Goal: Task Accomplishment & Management: Use online tool/utility

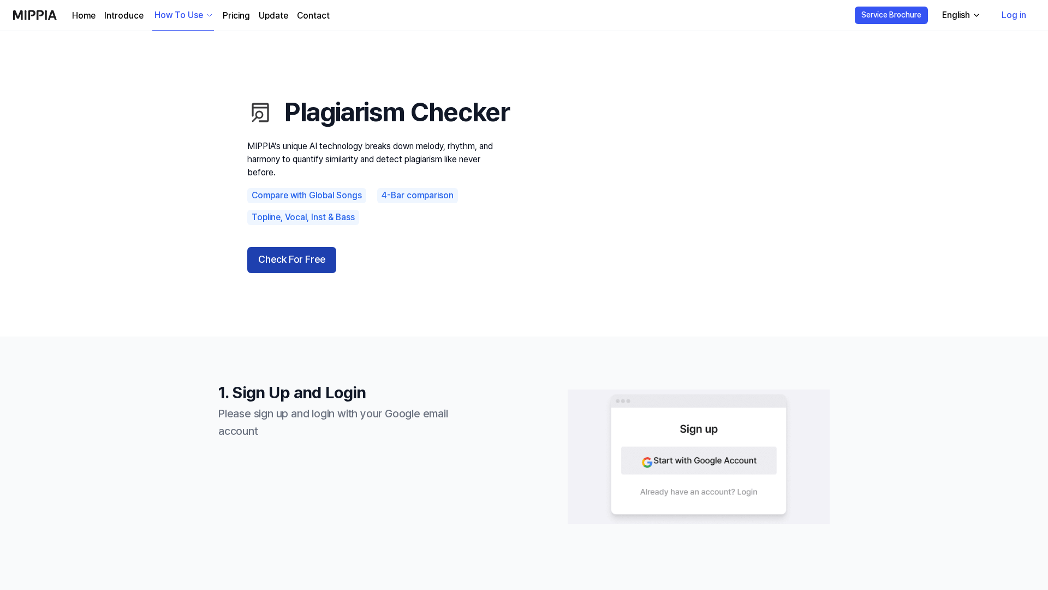
click at [304, 273] on button "Check For Free" at bounding box center [291, 260] width 89 height 26
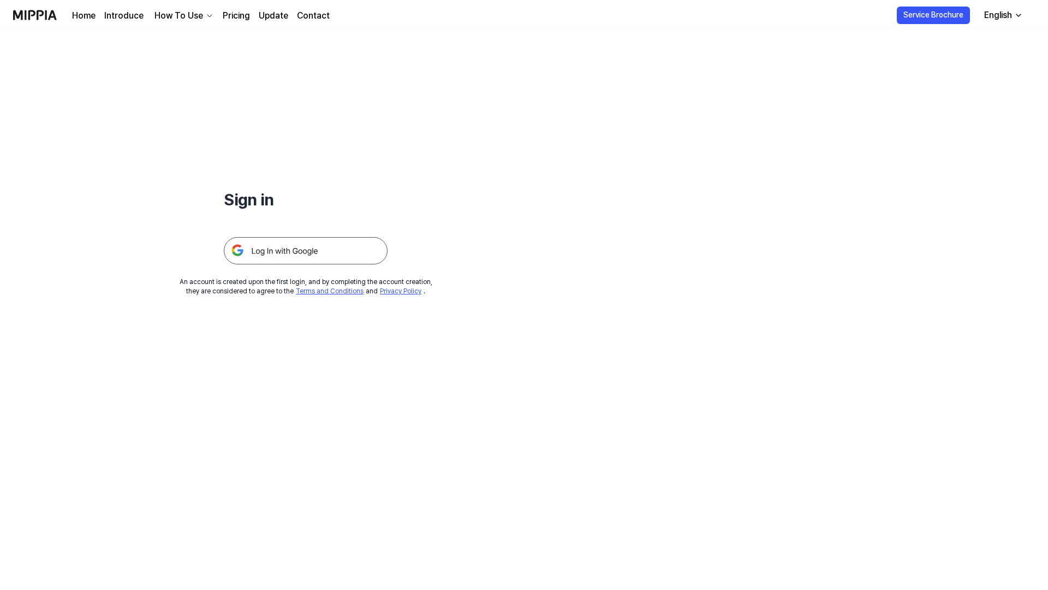
click at [335, 242] on img at bounding box center [306, 250] width 164 height 27
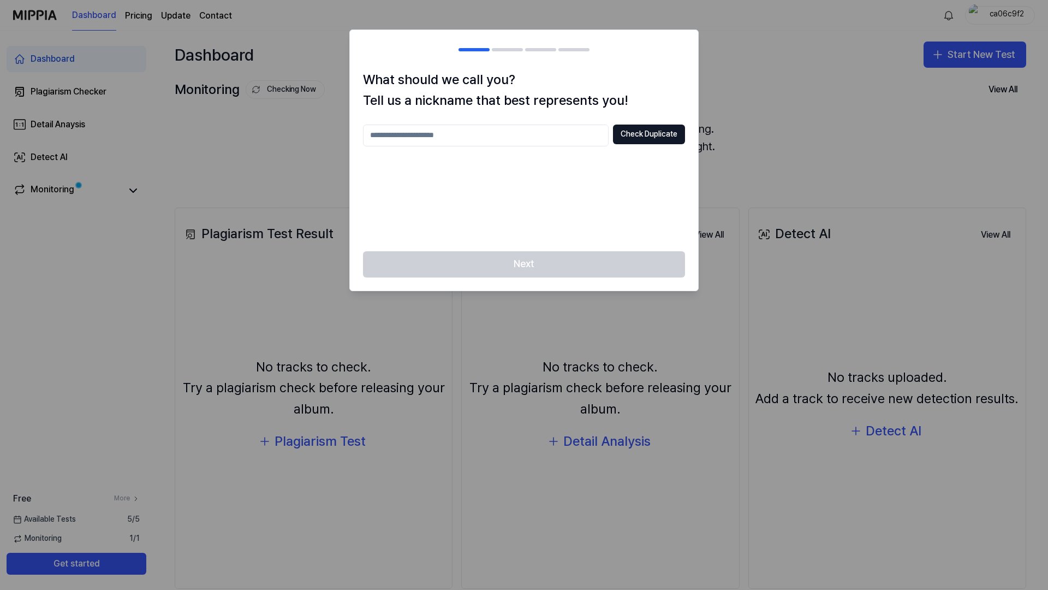
click at [570, 128] on input "text" at bounding box center [486, 135] width 246 height 22
type input "*****"
click at [627, 130] on button "Check Duplicate" at bounding box center [649, 134] width 72 height 20
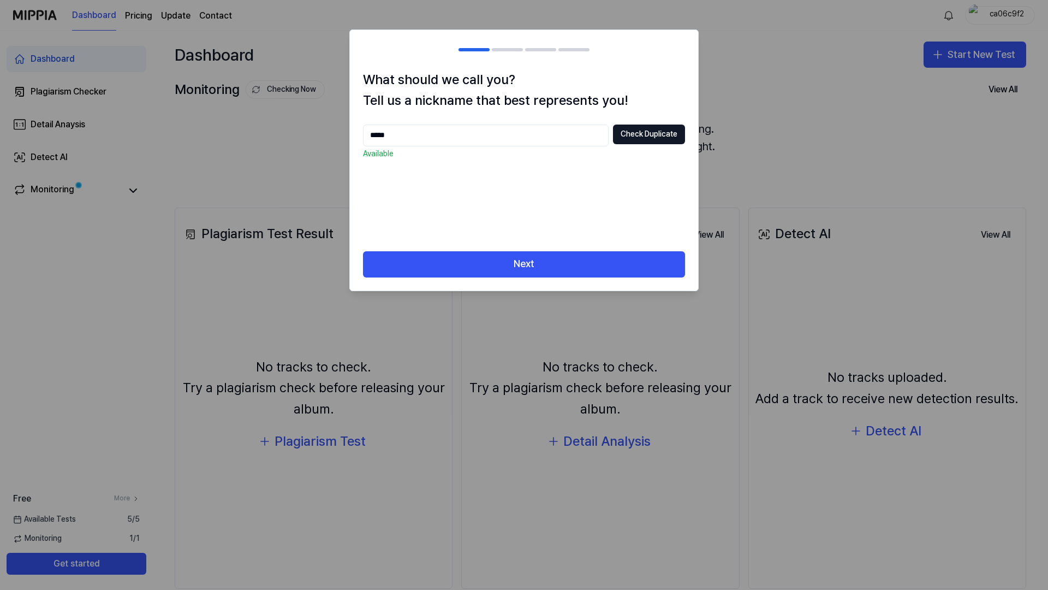
click at [586, 247] on div "What should we call you? Tell us a nickname that best represents you! ***** Che…" at bounding box center [524, 160] width 348 height 182
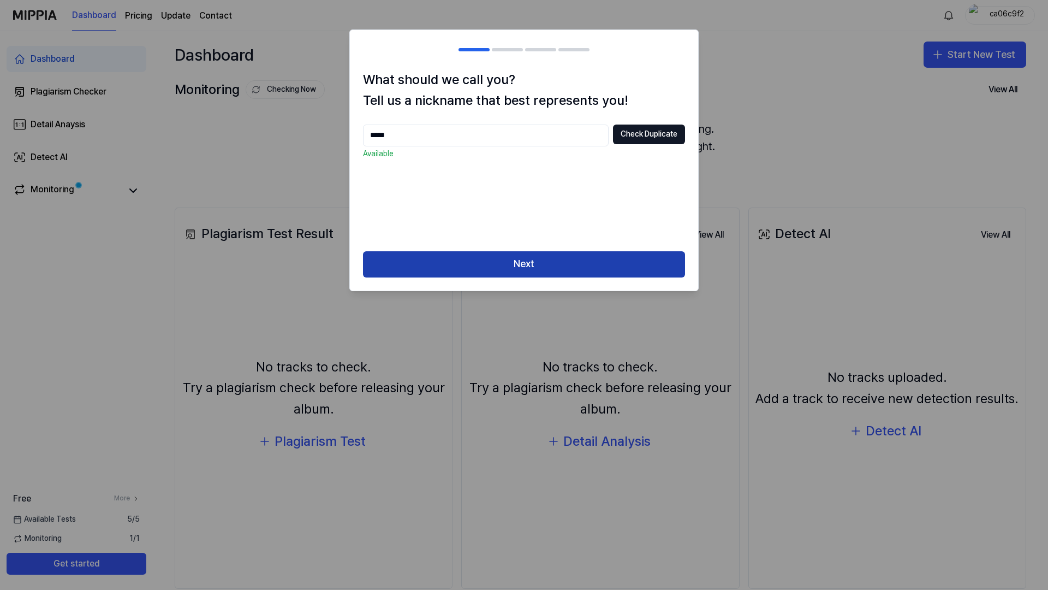
click at [583, 254] on button "Next" at bounding box center [524, 264] width 322 height 26
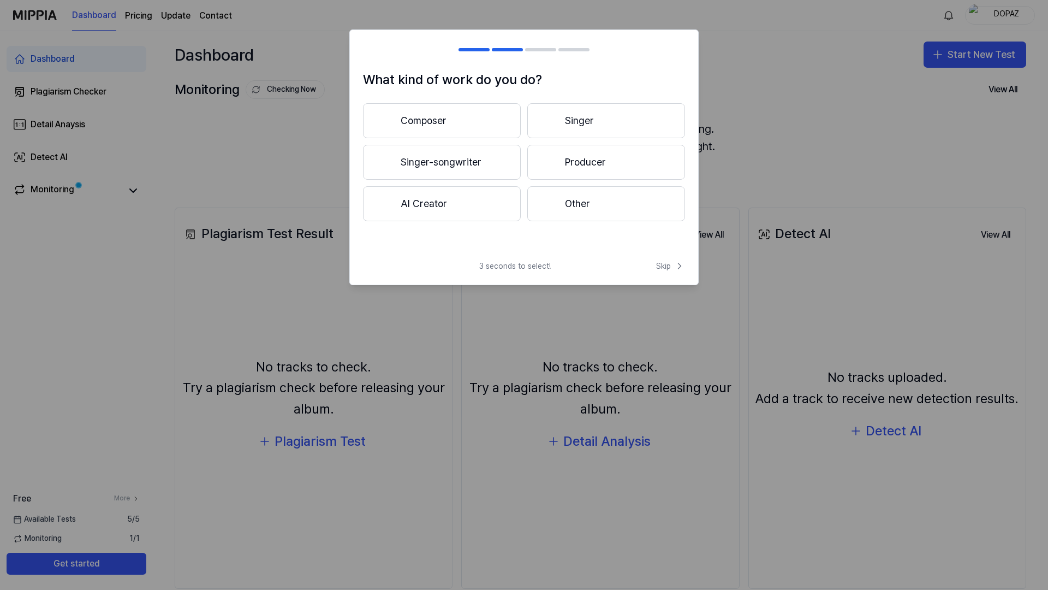
click at [552, 150] on button "Producer" at bounding box center [606, 162] width 158 height 35
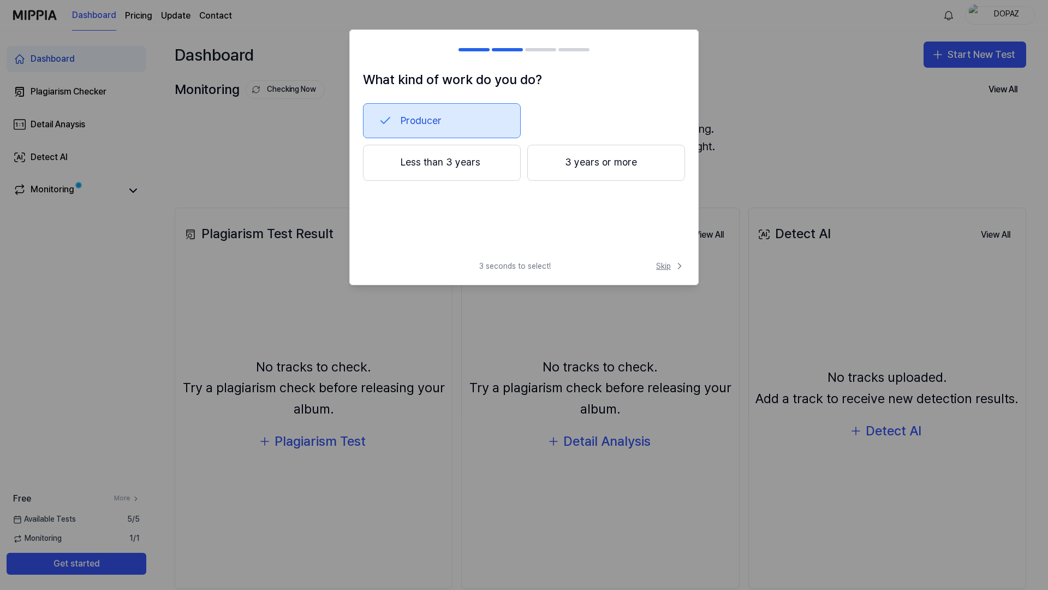
click at [661, 261] on span "Skip" at bounding box center [670, 265] width 29 height 11
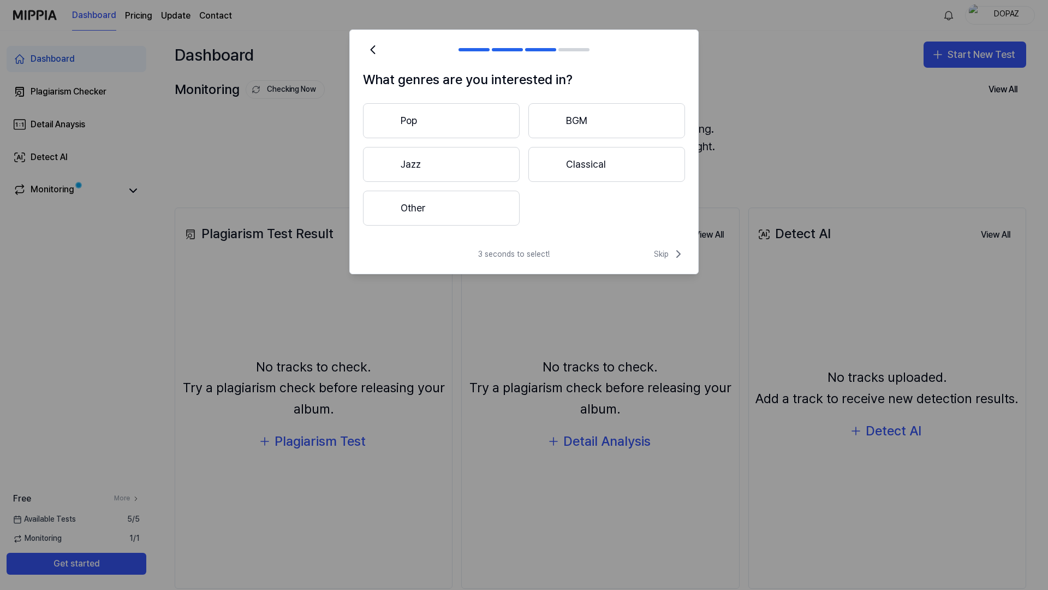
click at [664, 242] on div "What genres are you interested in? Pop BGM Jazz Classical Other 3 seconds to se…" at bounding box center [523, 151] width 349 height 245
click at [665, 249] on span "Skip" at bounding box center [669, 253] width 31 height 13
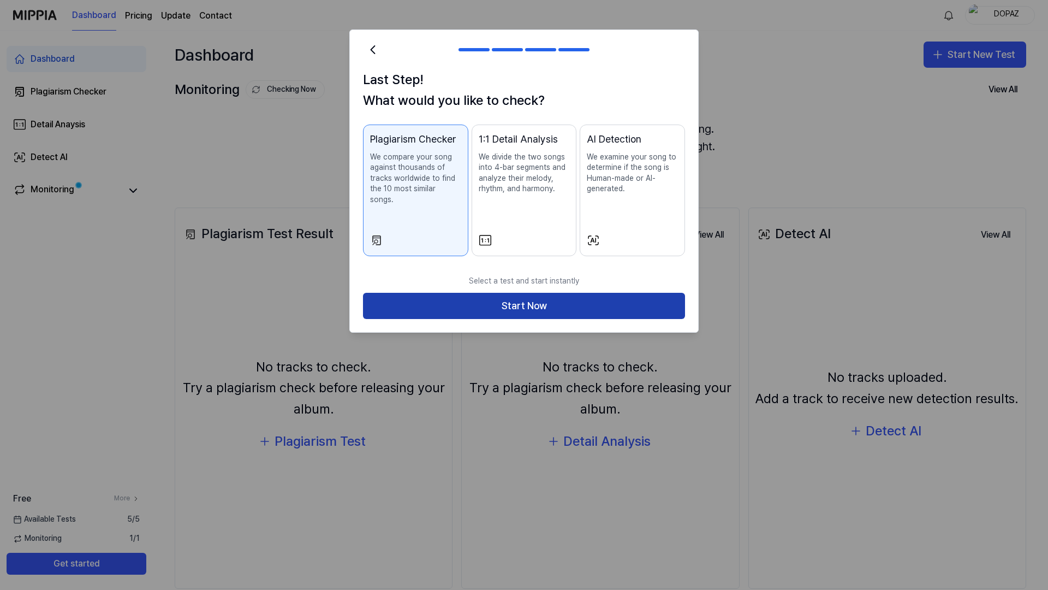
click at [621, 301] on button "Start Now" at bounding box center [524, 306] width 322 height 26
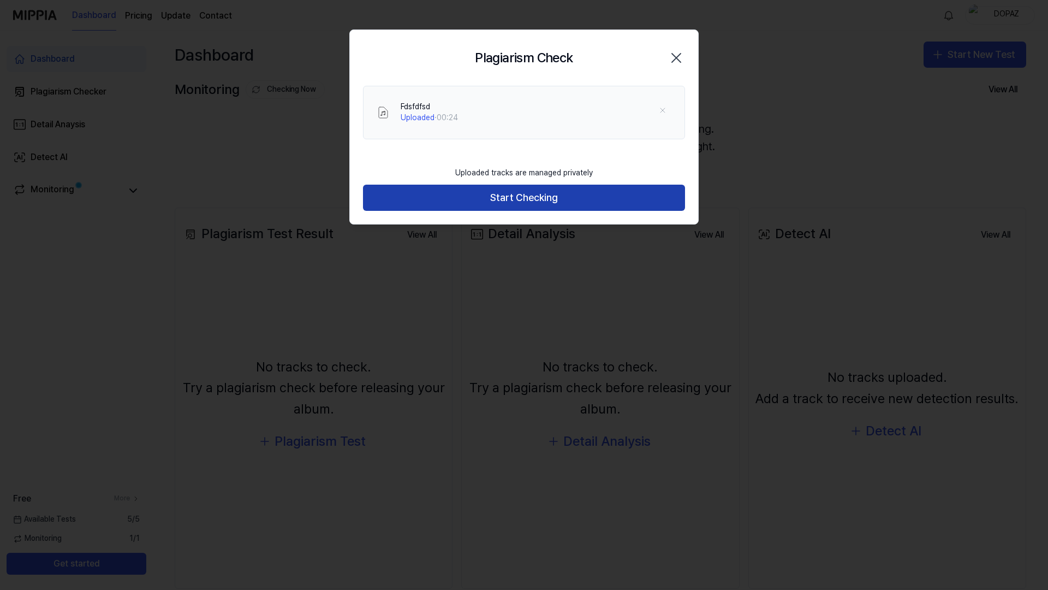
click at [535, 193] on button "Start Checking" at bounding box center [524, 198] width 322 height 26
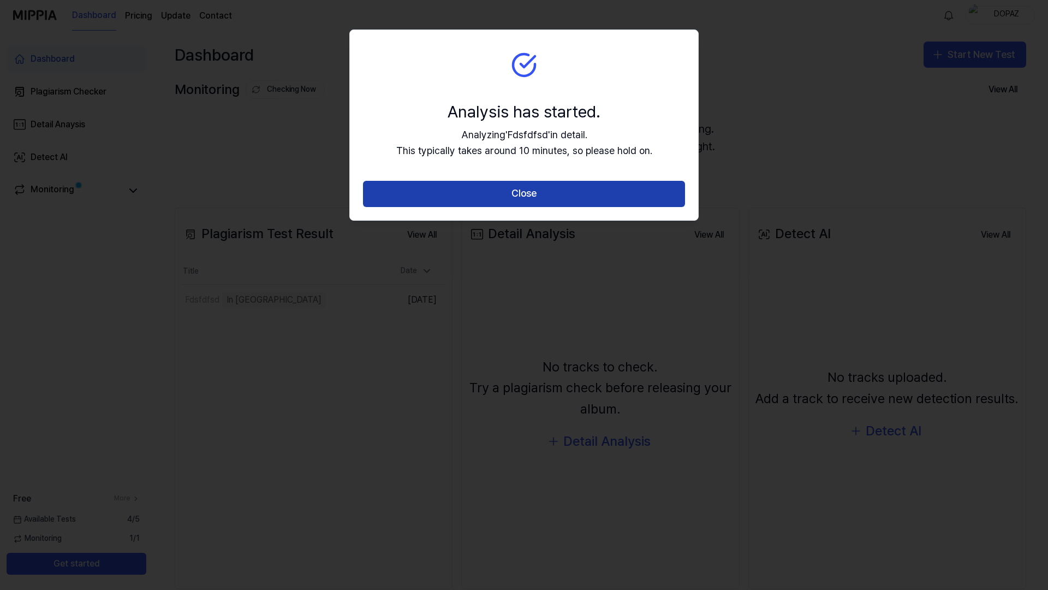
click at [534, 193] on button "Close" at bounding box center [524, 194] width 322 height 26
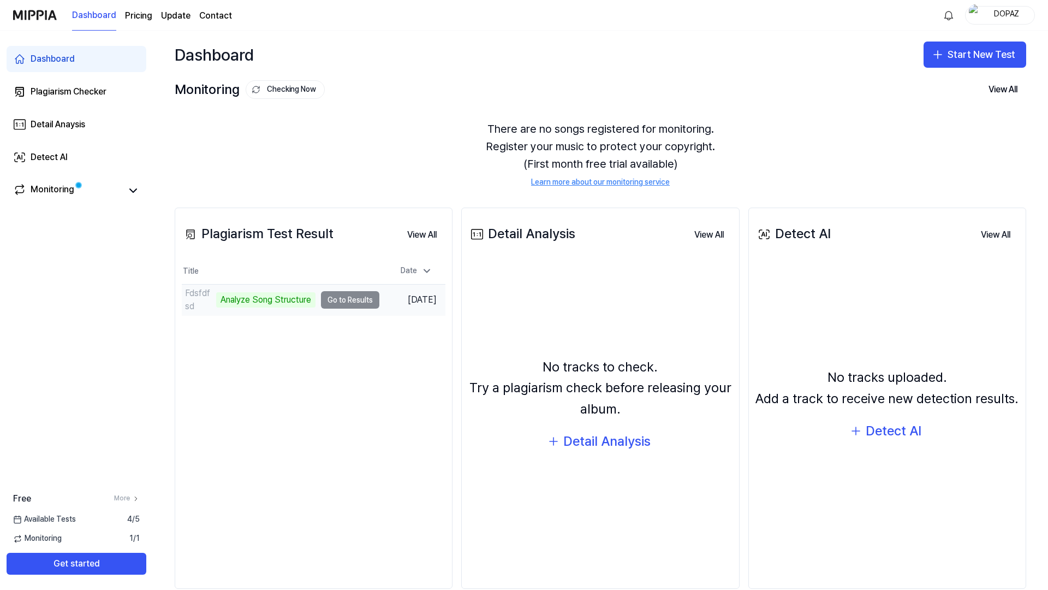
click at [337, 302] on td "Fdsfdfsd Analyze Song Structure Go to Results" at bounding box center [281, 299] width 198 height 31
click at [344, 296] on td "Fdsfdfsd Analyze Song Structure Go to Results" at bounding box center [281, 299] width 198 height 31
click at [113, 195] on link "Monitoring" at bounding box center [67, 190] width 109 height 15
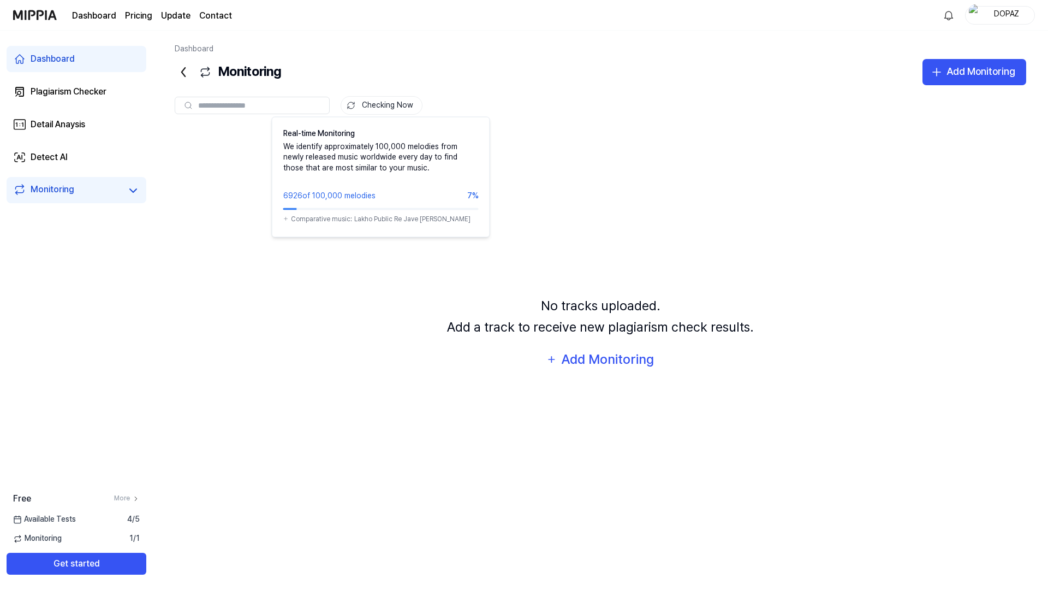
click at [366, 100] on button "Checking Now" at bounding box center [382, 105] width 82 height 19
click at [366, 106] on button "Checking Now" at bounding box center [382, 105] width 82 height 19
click at [358, 105] on button "Checking Now" at bounding box center [382, 105] width 82 height 19
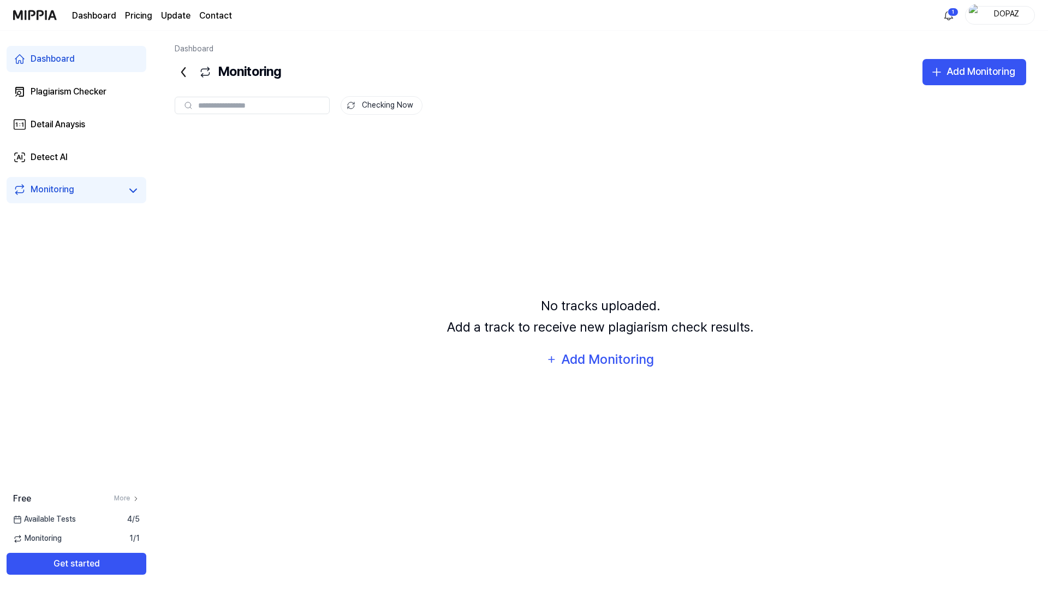
click at [396, 79] on div "Monitoring Add Monitoring" at bounding box center [601, 72] width 852 height 26
click at [180, 67] on icon at bounding box center [183, 71] width 17 height 17
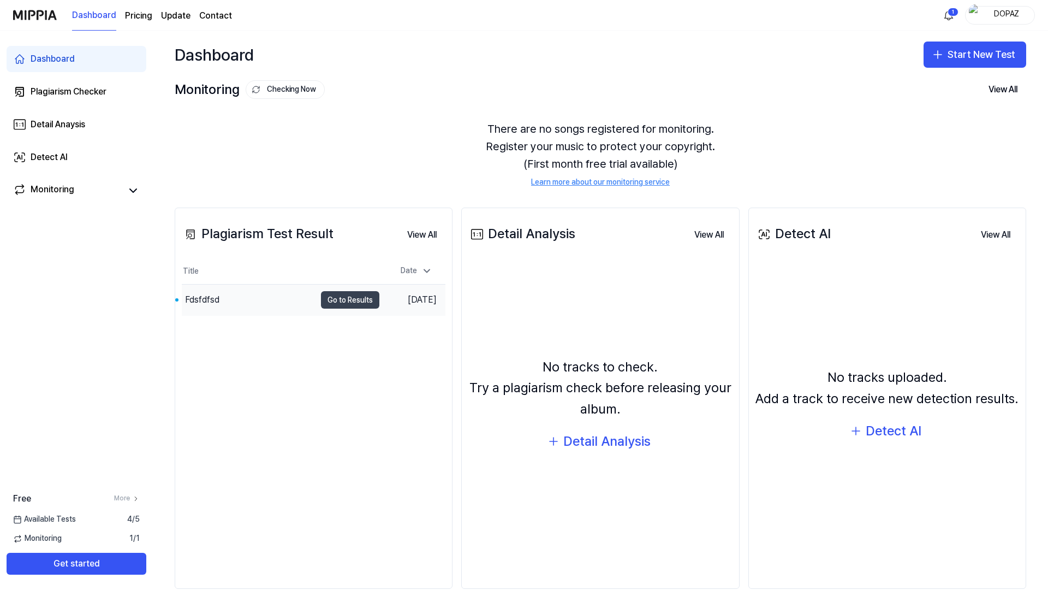
click at [342, 296] on button "Go to Results" at bounding box center [350, 299] width 58 height 17
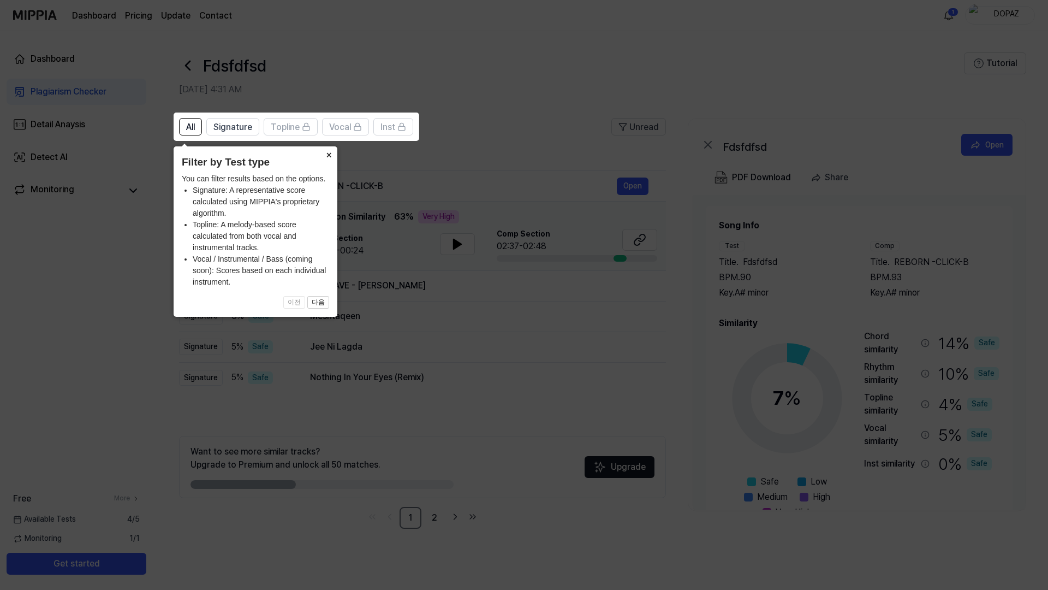
click at [328, 146] on button "×" at bounding box center [328, 153] width 17 height 15
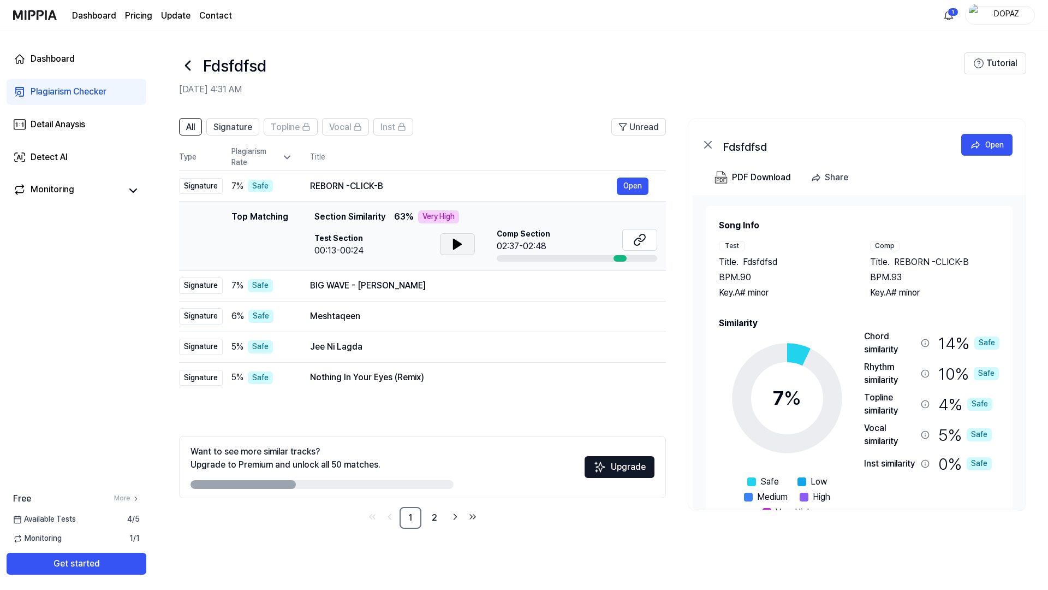
click at [468, 240] on button at bounding box center [457, 244] width 35 height 22
click at [627, 237] on button at bounding box center [639, 240] width 35 height 22
click at [454, 239] on icon at bounding box center [458, 244] width 8 height 10
click at [943, 10] on html "Dashboard Pricing Update Contact 1 DOPAZ Dashboard Plagiarism Checker Detail An…" at bounding box center [524, 295] width 1048 height 590
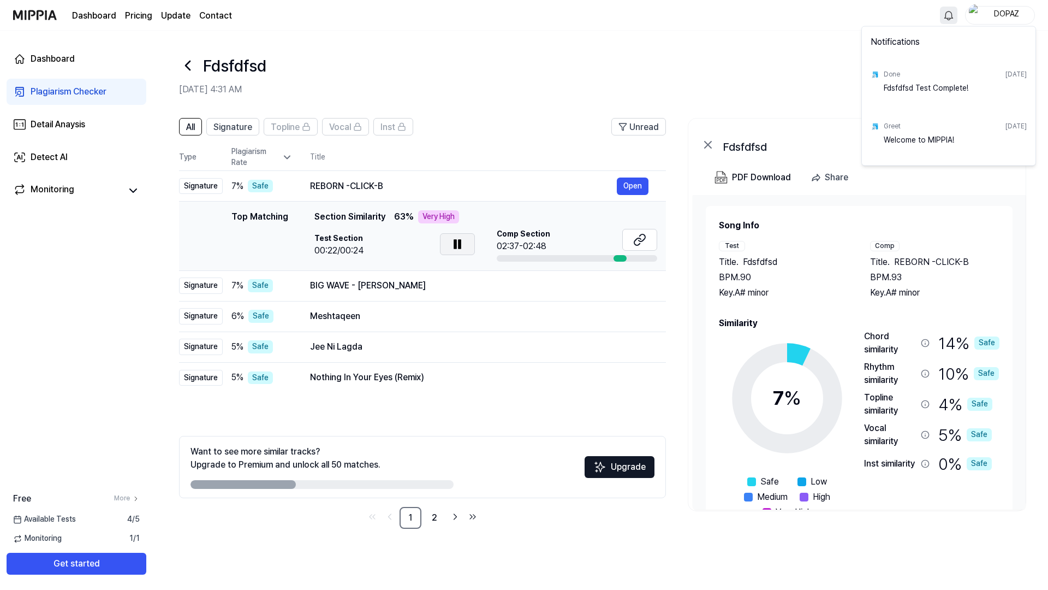
click at [928, 9] on html "Dashboard Pricing Update Contact DOPAZ Dashboard Plagiarism Checker Detail Anay…" at bounding box center [524, 295] width 1048 height 590
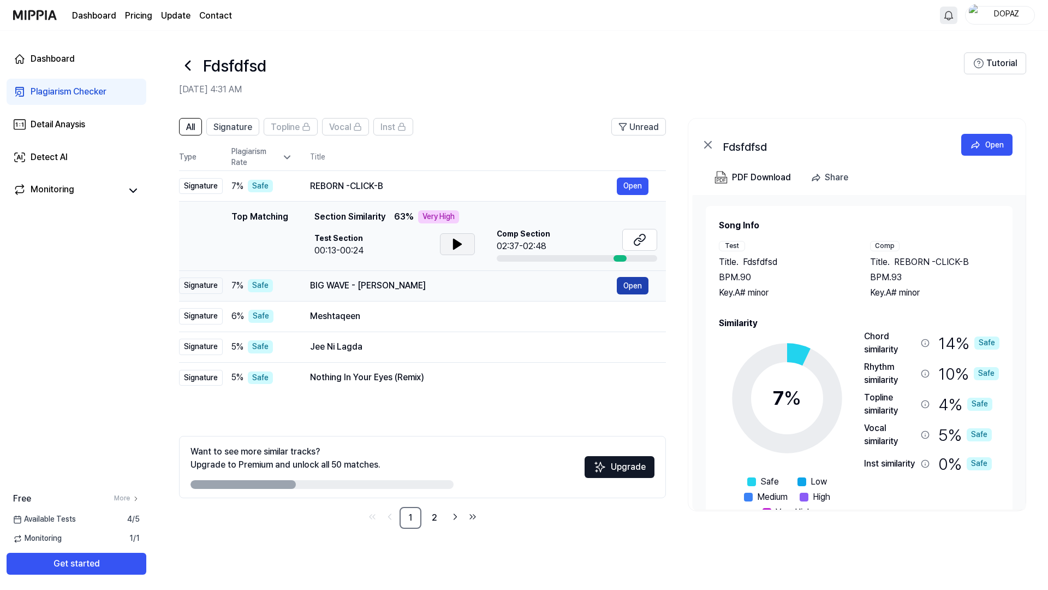
click at [629, 277] on button "Open" at bounding box center [633, 285] width 32 height 17
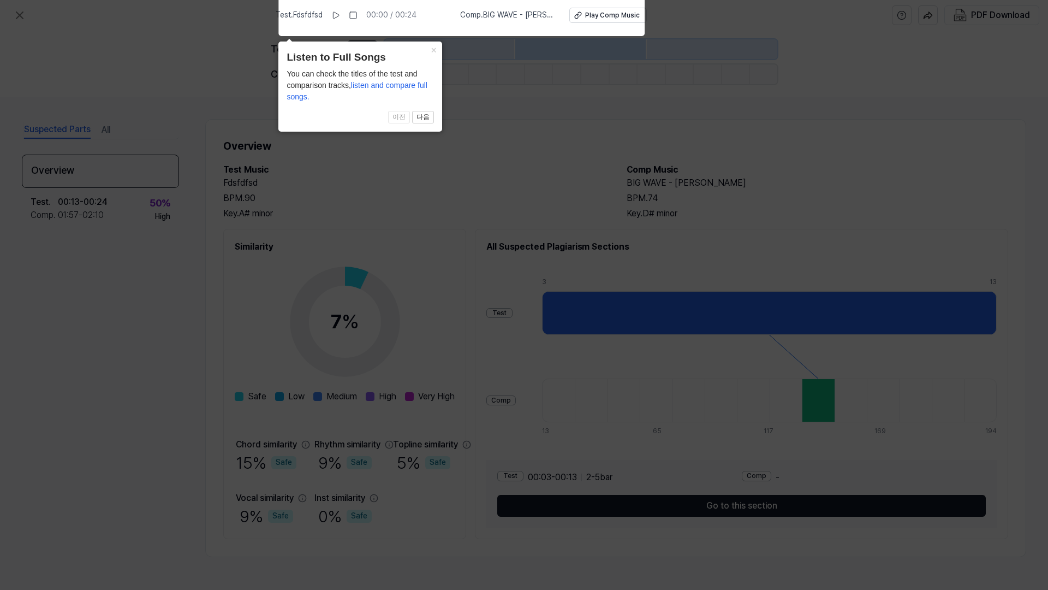
click at [620, 253] on icon at bounding box center [524, 292] width 1048 height 595
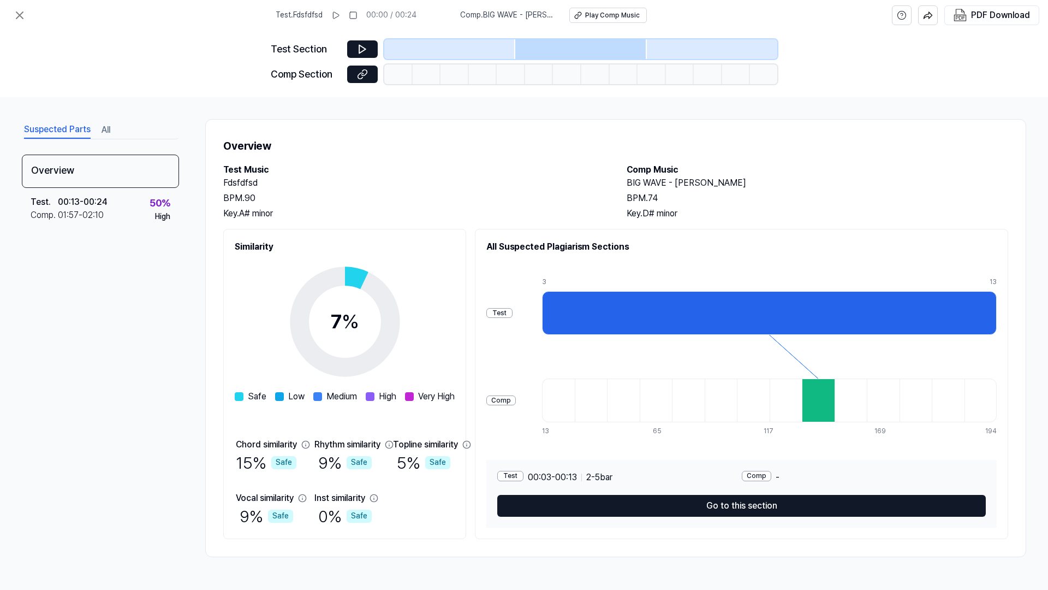
scroll to position [56, 0]
click at [835, 378] on div at bounding box center [818, 400] width 33 height 44
click at [363, 76] on icon at bounding box center [362, 74] width 11 height 11
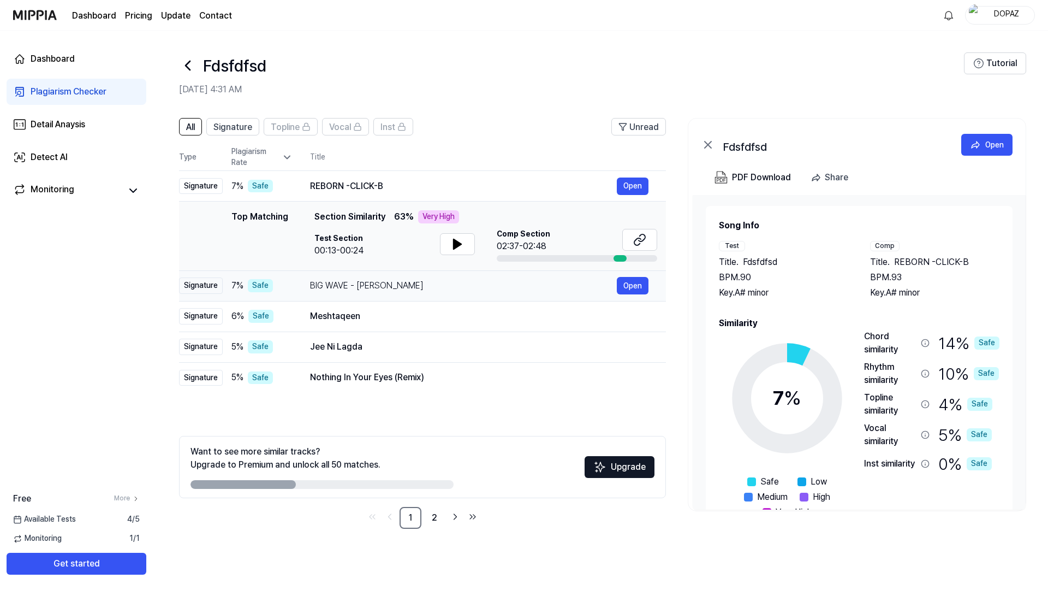
click at [447, 279] on div "BIG WAVE - 정일훈" at bounding box center [463, 285] width 307 height 13
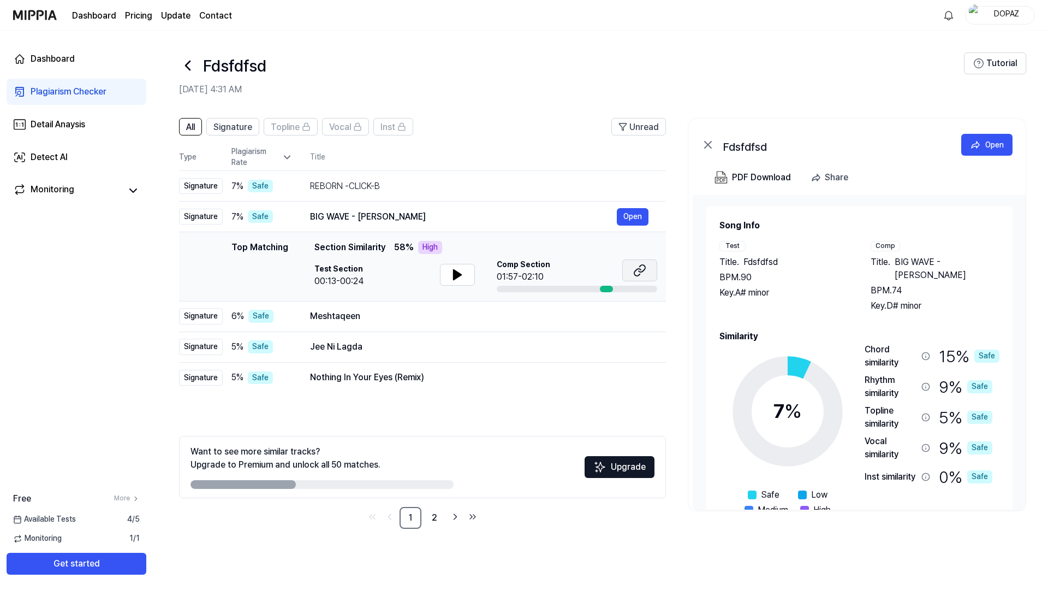
click at [639, 259] on button at bounding box center [639, 270] width 35 height 22
click at [450, 264] on div at bounding box center [457, 276] width 35 height 24
click at [451, 268] on icon at bounding box center [457, 274] width 13 height 13
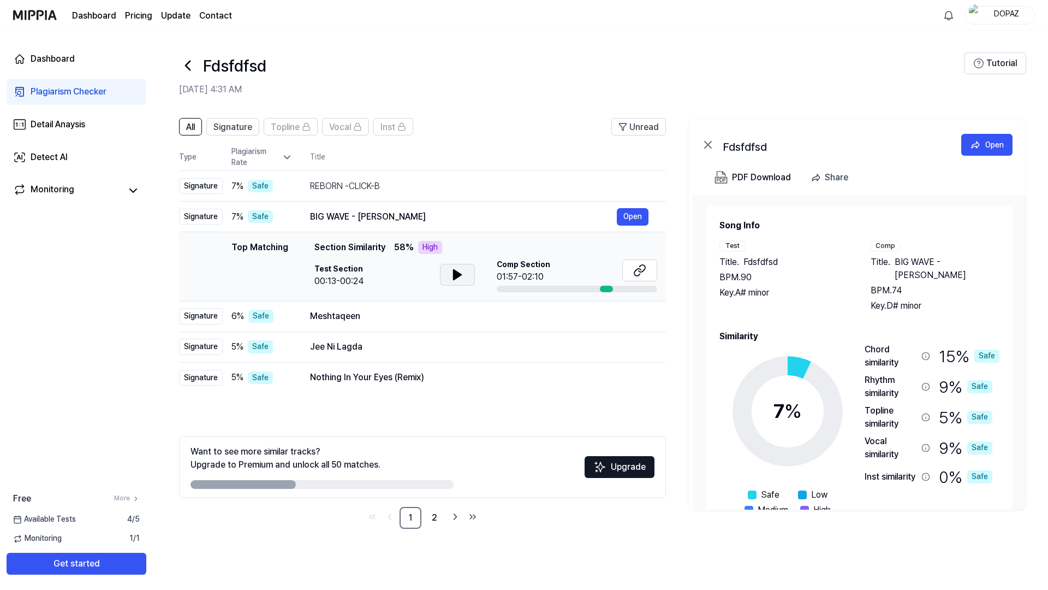
click at [451, 268] on icon at bounding box center [457, 274] width 13 height 13
click at [464, 264] on button at bounding box center [457, 275] width 35 height 22
click at [459, 270] on icon at bounding box center [460, 274] width 2 height 9
click at [421, 180] on div "REBORN -CLICK-B" at bounding box center [463, 186] width 307 height 13
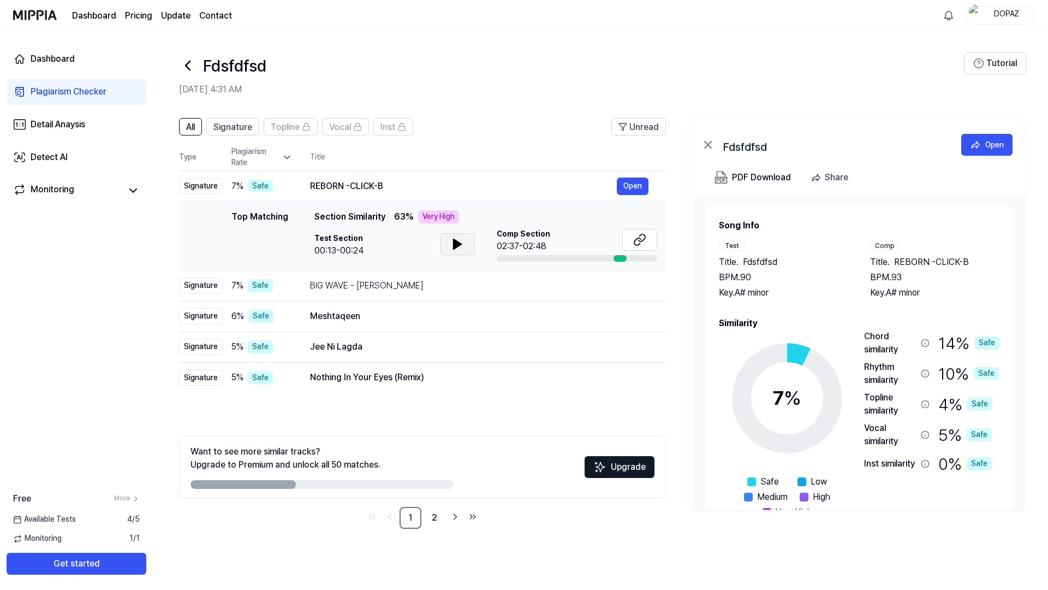
click at [446, 233] on button at bounding box center [457, 244] width 35 height 22
click at [516, 118] on header "All Signature Topline Vocal Inst Unread" at bounding box center [422, 131] width 487 height 26
